Goal: Find specific page/section

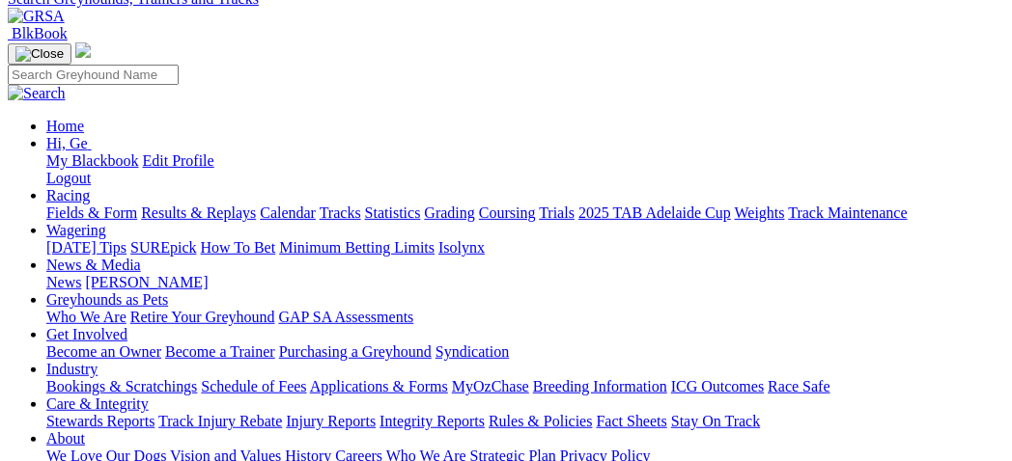
scroll to position [128, 0]
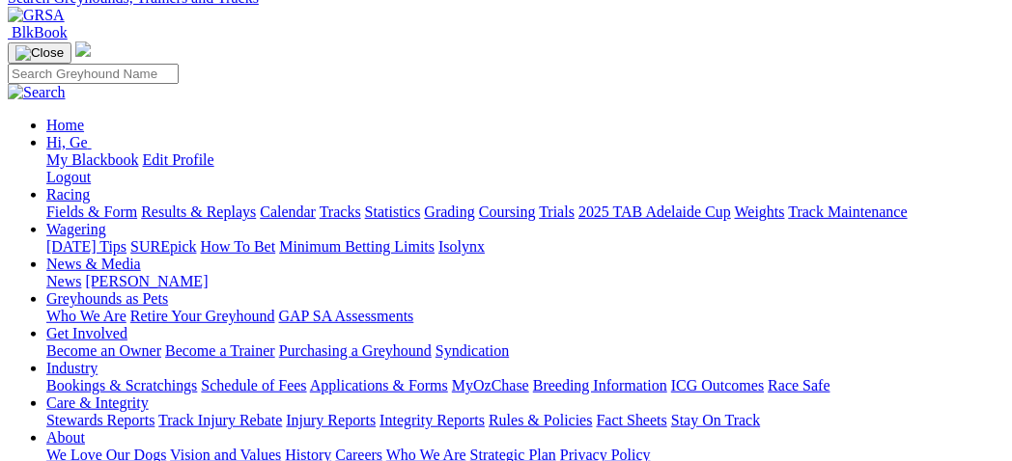
select select "wentworth-park"
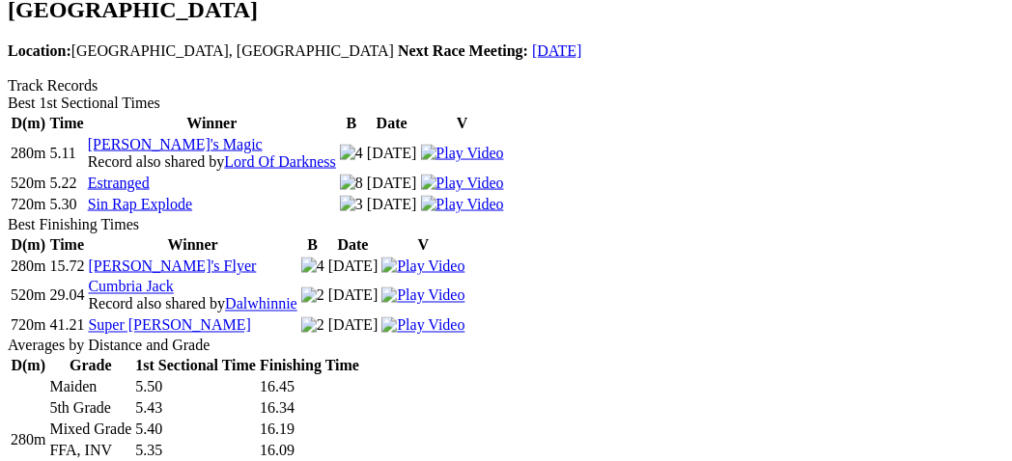
scroll to position [772, 0]
